Goal: Information Seeking & Learning: Learn about a topic

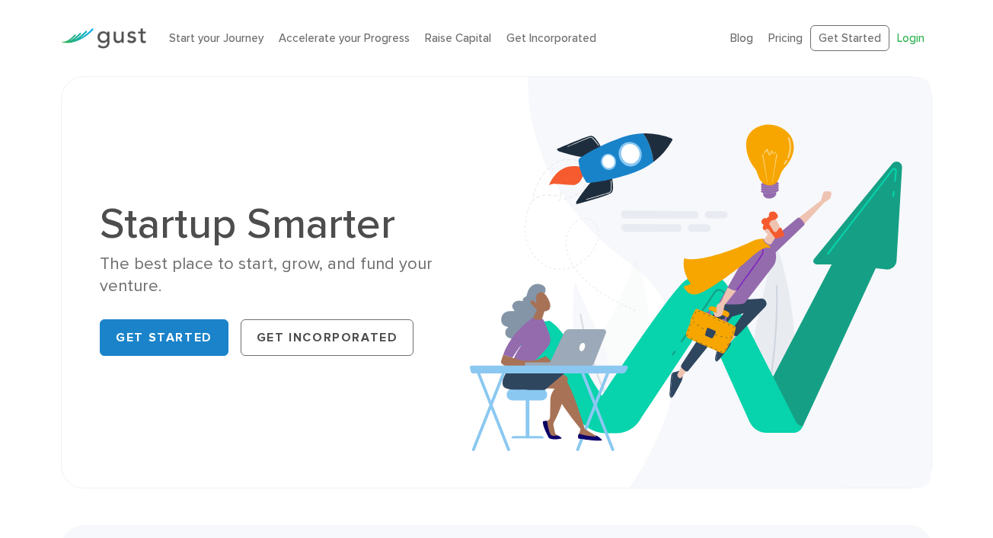
click at [910, 44] on link "Login" at bounding box center [910, 38] width 27 height 14
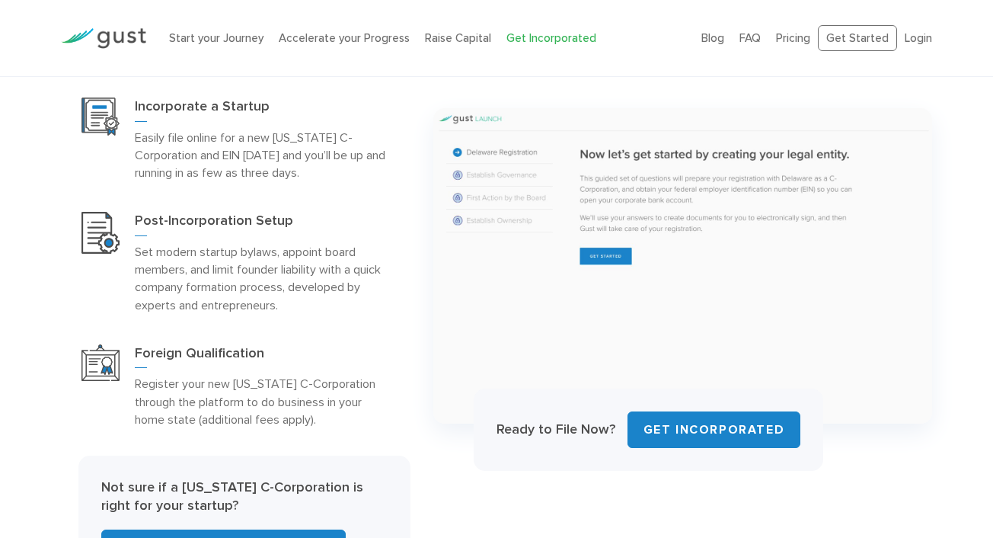
scroll to position [444, 0]
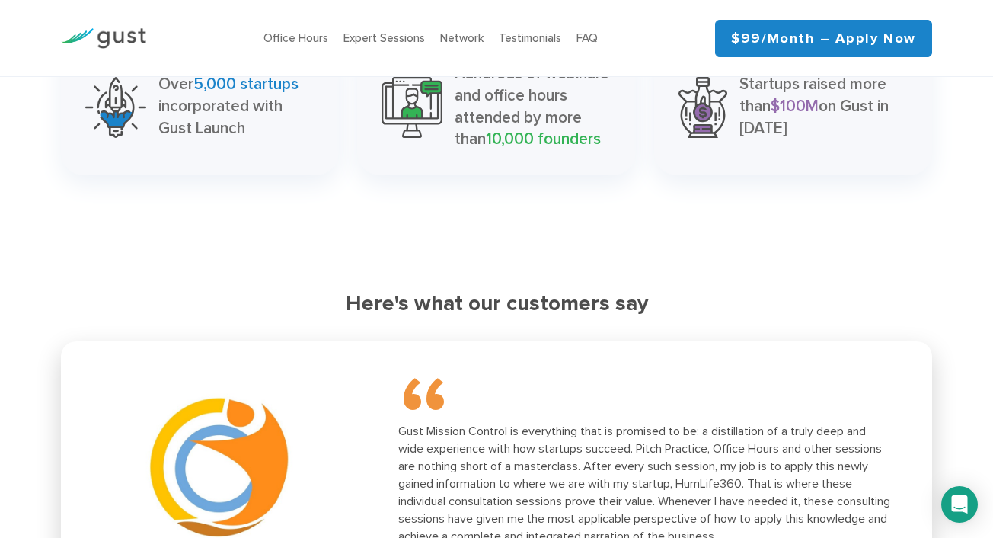
scroll to position [1902, 0]
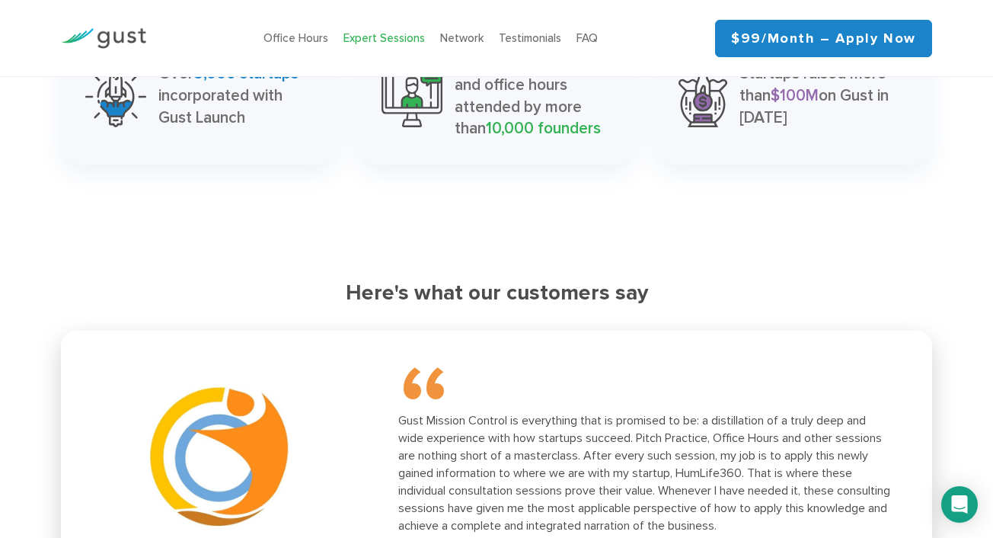
click at [372, 35] on link "Expert Sessions" at bounding box center [383, 38] width 81 height 14
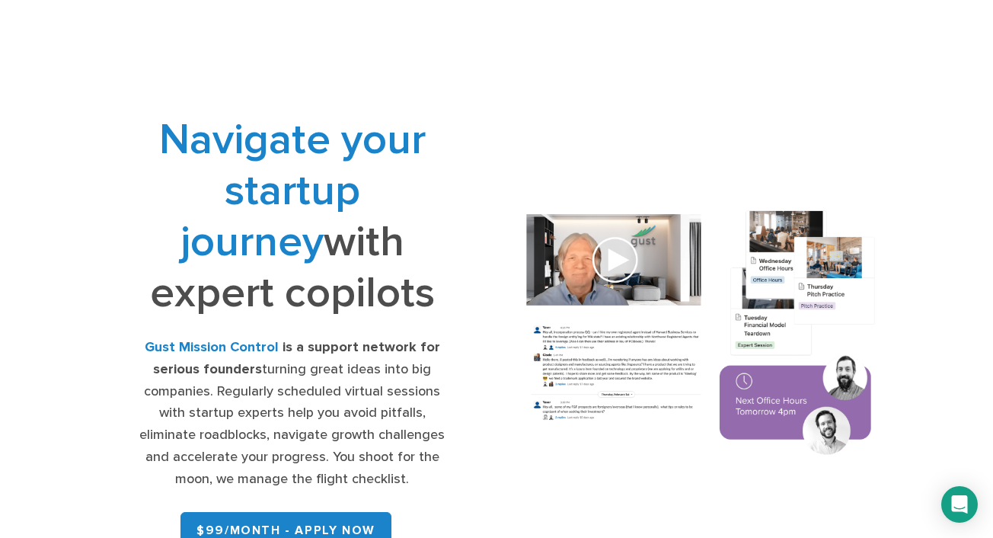
scroll to position [0, 0]
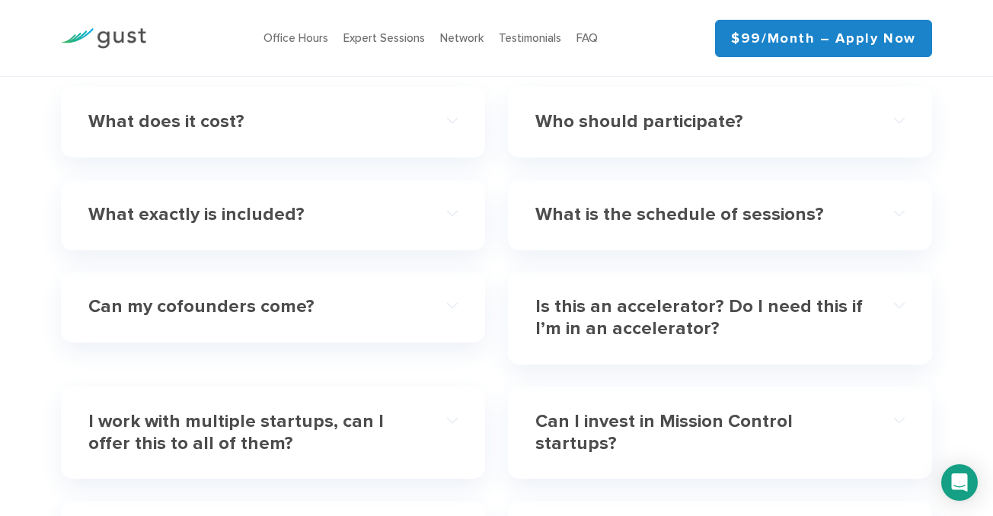
scroll to position [4424, 0]
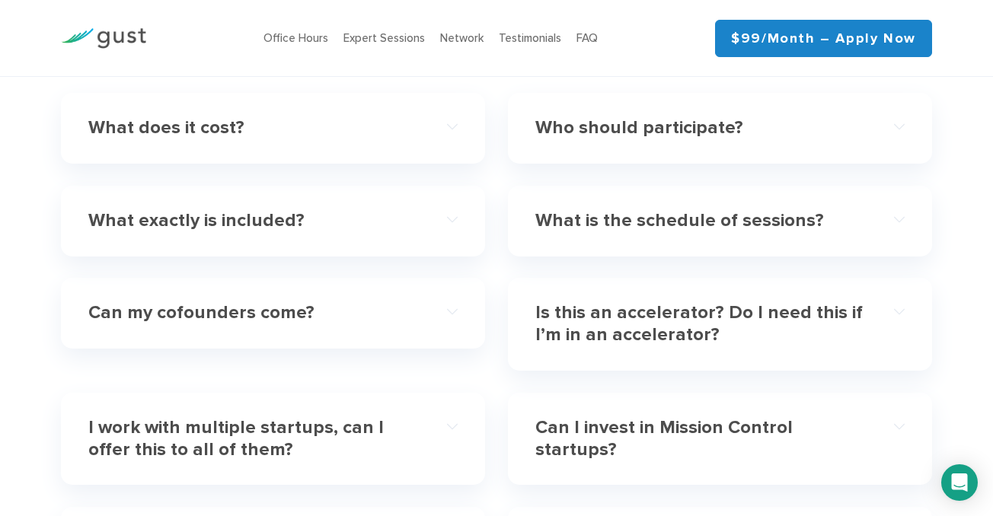
click at [194, 123] on h4 "What does it cost?" at bounding box center [254, 128] width 332 height 22
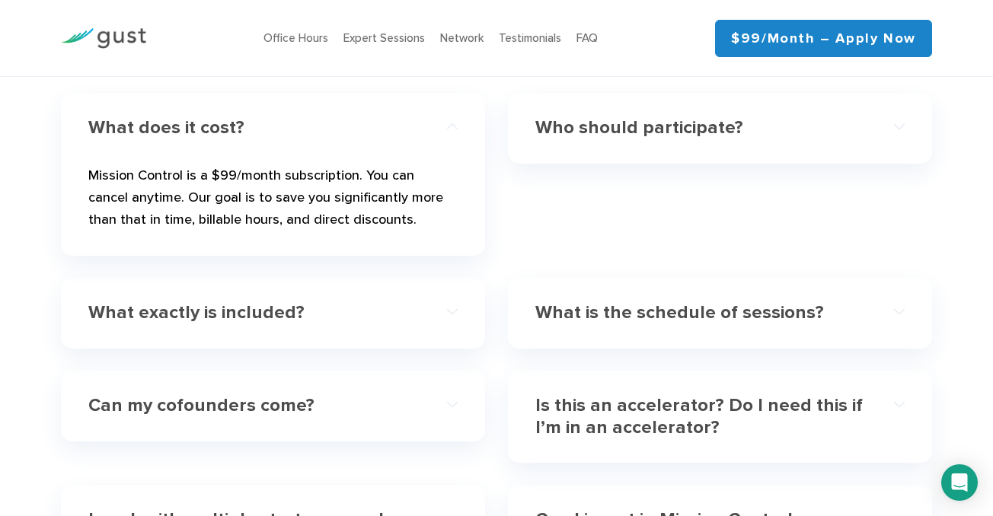
click at [634, 122] on h4 "Who should participate?" at bounding box center [701, 128] width 332 height 22
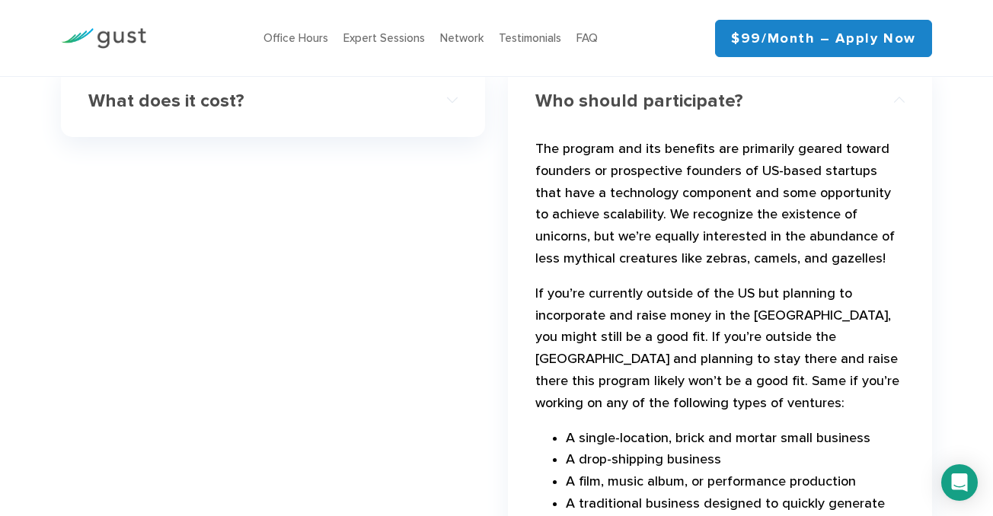
scroll to position [4450, 0]
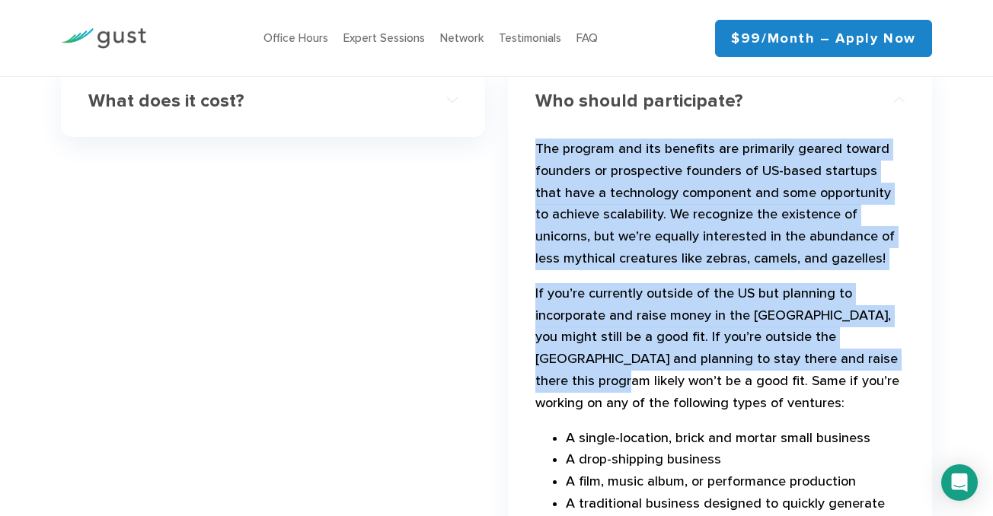
drag, startPoint x: 539, startPoint y: 145, endPoint x: 861, endPoint y: 352, distance: 383.0
click at [861, 352] on div "The program and its benefits are primarily geared toward founders or prospectiv…" at bounding box center [719, 337] width 369 height 425
copy div "The program and its benefits are primarily geared toward founders or prospectiv…"
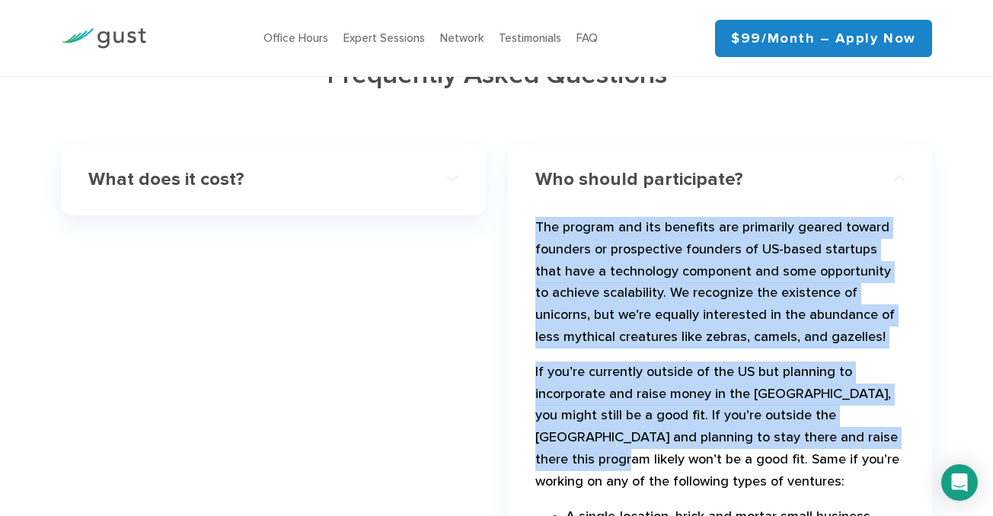
scroll to position [4341, 0]
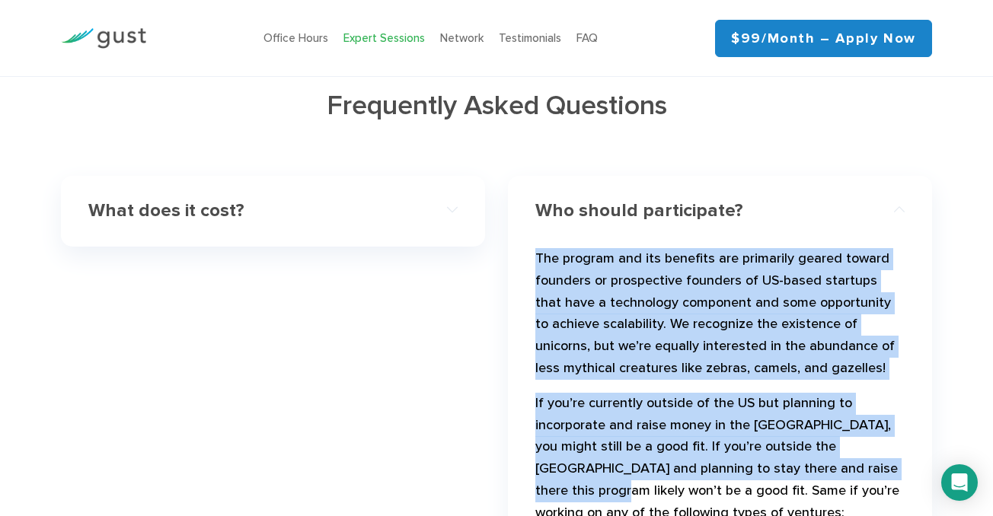
click at [377, 37] on link "Expert Sessions" at bounding box center [383, 38] width 81 height 14
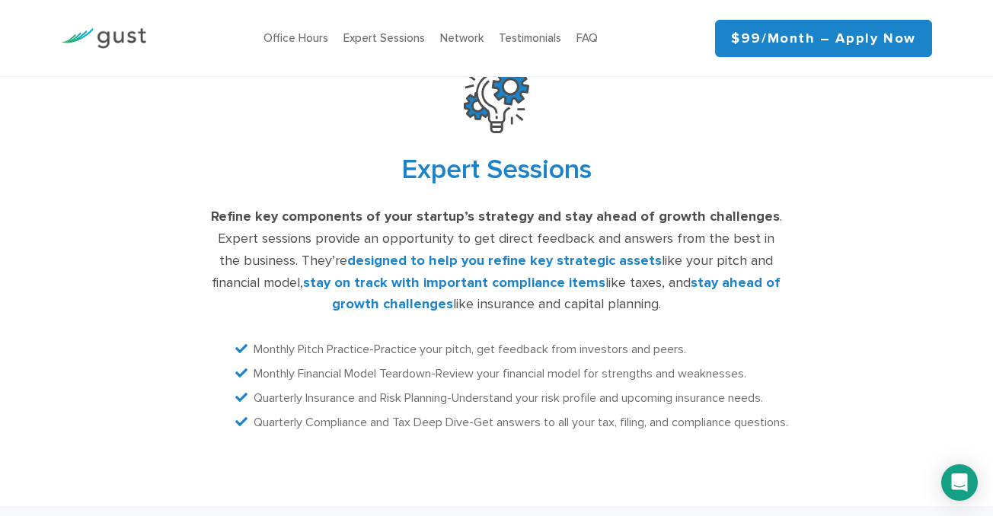
scroll to position [2950, 0]
